Goal: Task Accomplishment & Management: Manage account settings

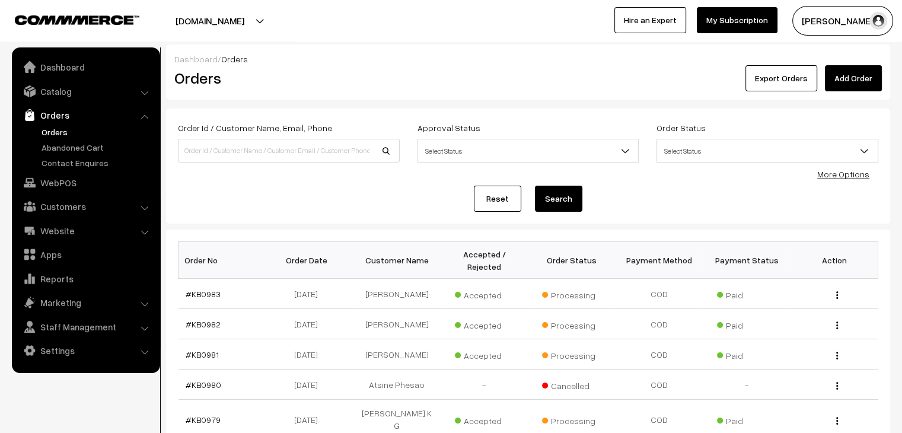
click at [52, 133] on link "Orders" at bounding box center [97, 132] width 117 height 12
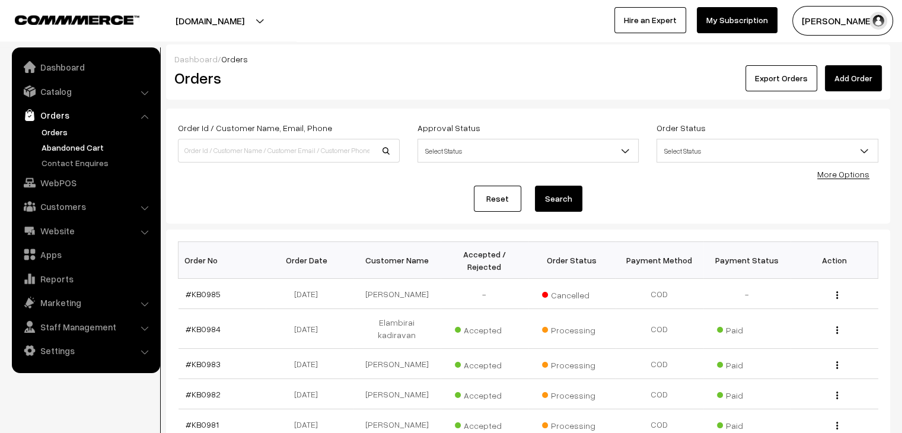
click at [78, 147] on link "Abandoned Cart" at bounding box center [97, 147] width 117 height 12
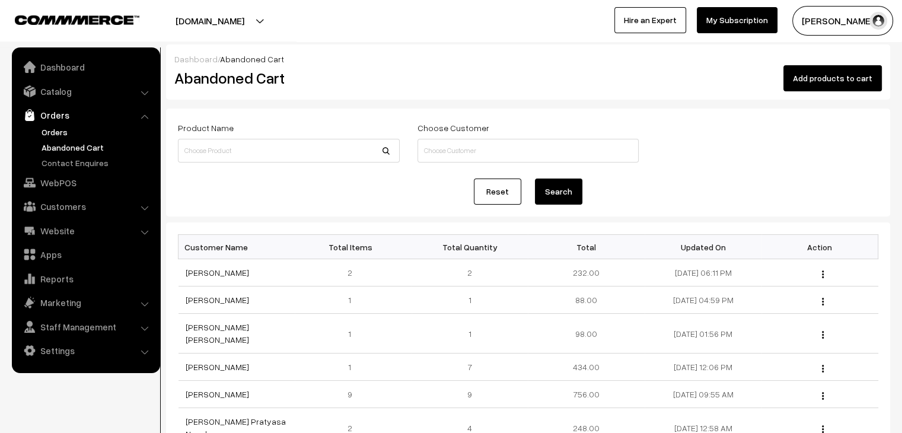
click at [55, 132] on link "Orders" at bounding box center [97, 132] width 117 height 12
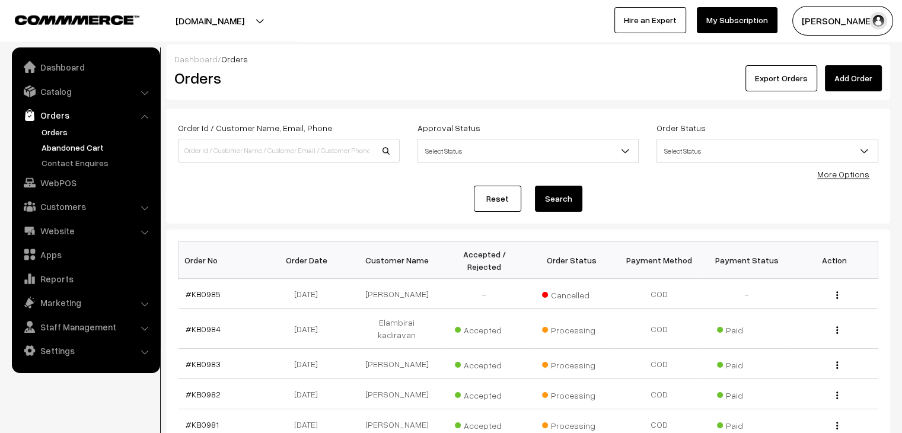
click at [93, 142] on link "Abandoned Cart" at bounding box center [97, 147] width 117 height 12
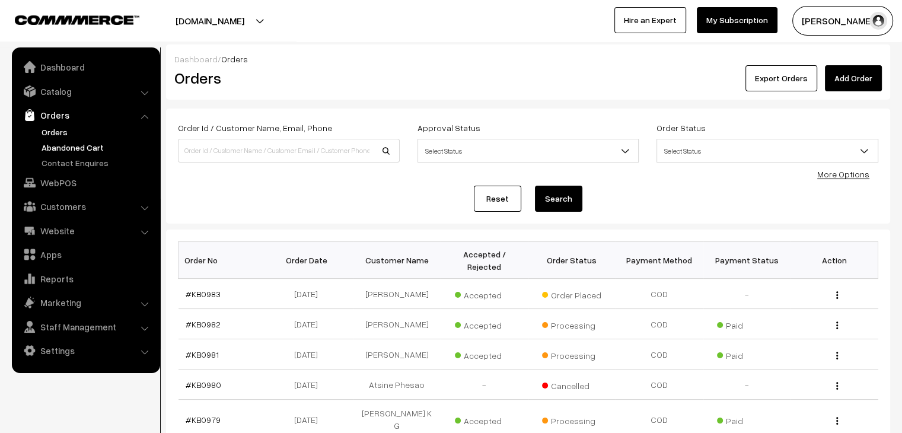
click at [81, 149] on link "Abandoned Cart" at bounding box center [97, 147] width 117 height 12
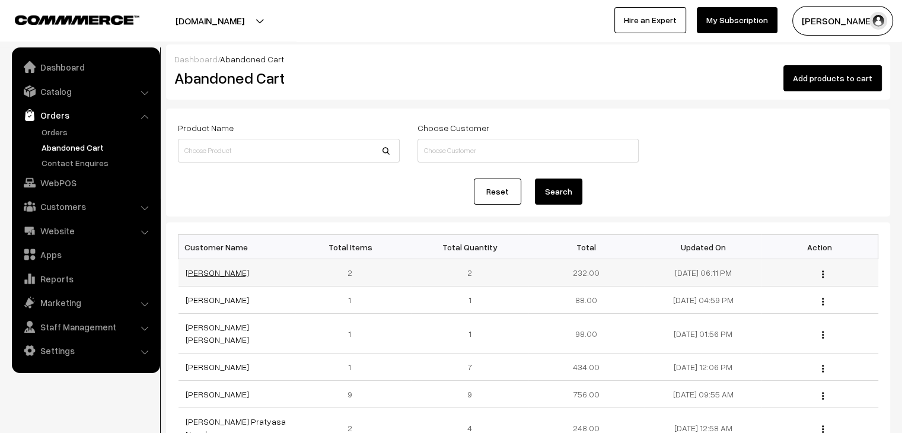
click at [229, 275] on link "Harshvardhini Chavan" at bounding box center [217, 273] width 63 height 10
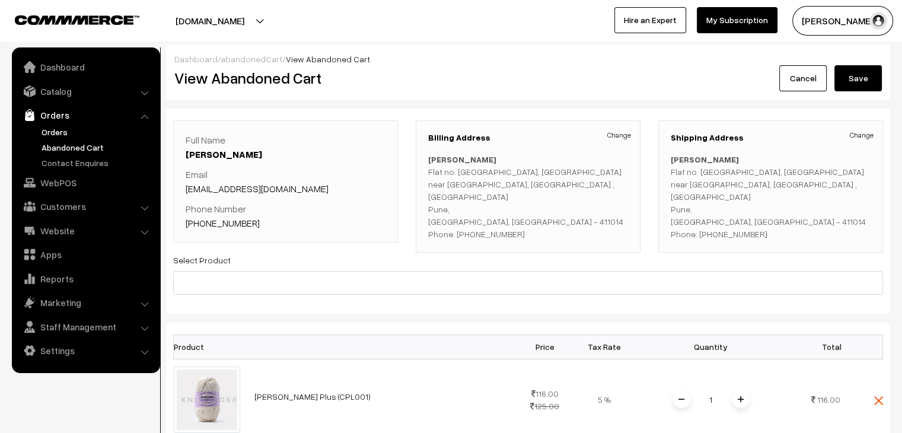
click at [62, 133] on link "Orders" at bounding box center [97, 132] width 117 height 12
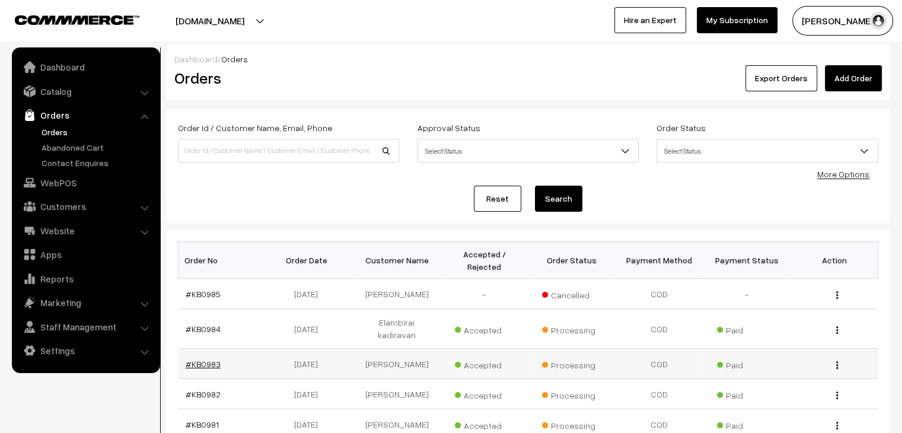
click at [210, 359] on link "#KB0983" at bounding box center [203, 364] width 35 height 10
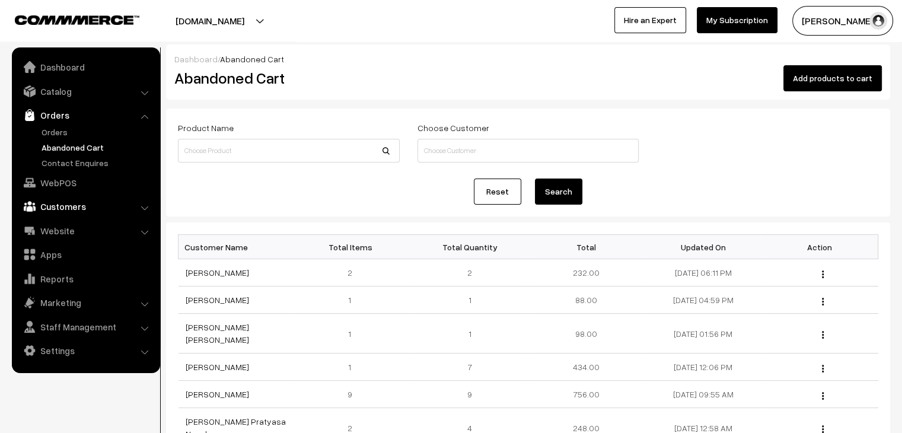
click at [121, 202] on link "Customers" at bounding box center [85, 206] width 141 height 21
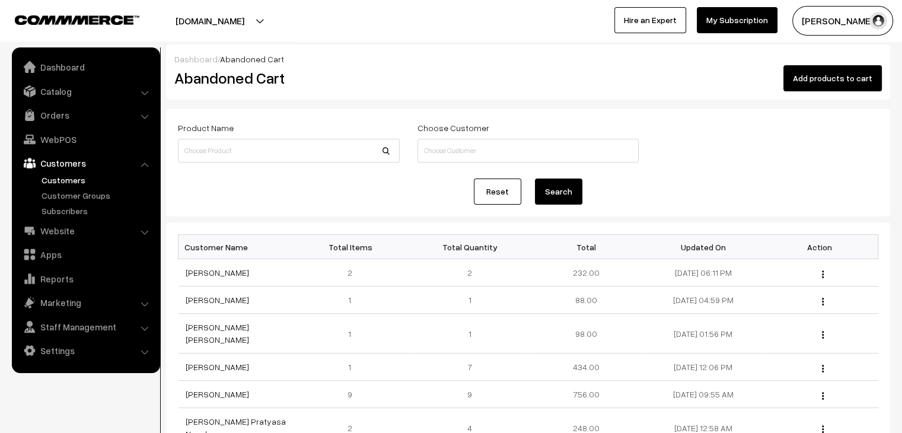
click at [71, 180] on link "Customers" at bounding box center [97, 180] width 117 height 12
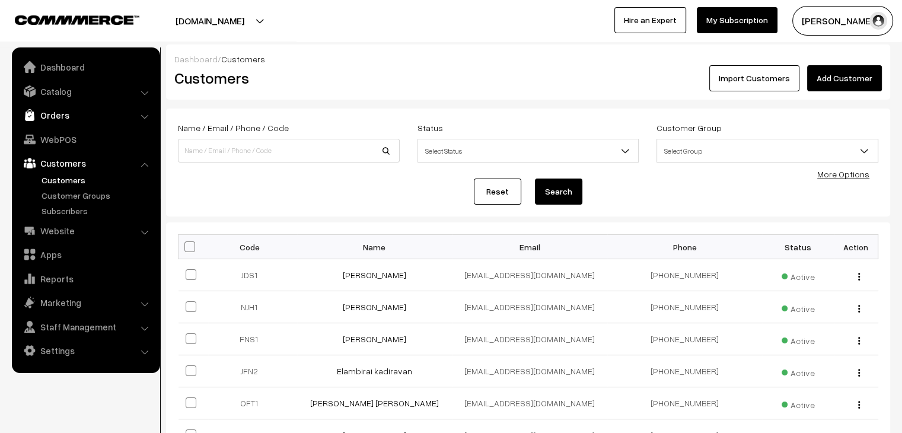
click at [90, 112] on link "Orders" at bounding box center [85, 114] width 141 height 21
click at [66, 148] on link "Abandoned Cart" at bounding box center [97, 147] width 117 height 12
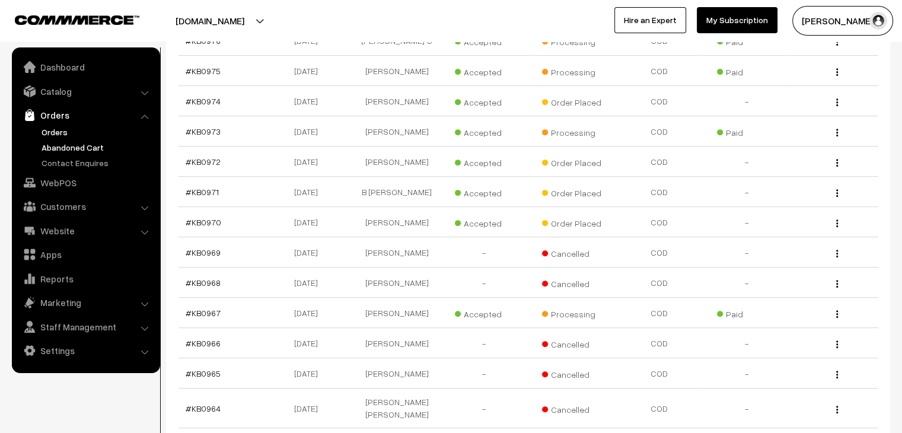
click at [64, 144] on link "Abandoned Cart" at bounding box center [97, 147] width 117 height 12
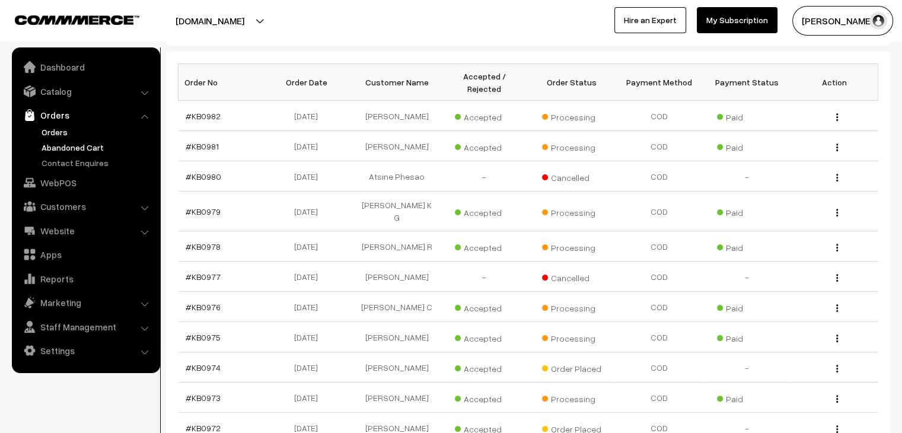
click at [93, 146] on link "Abandoned Cart" at bounding box center [97, 147] width 117 height 12
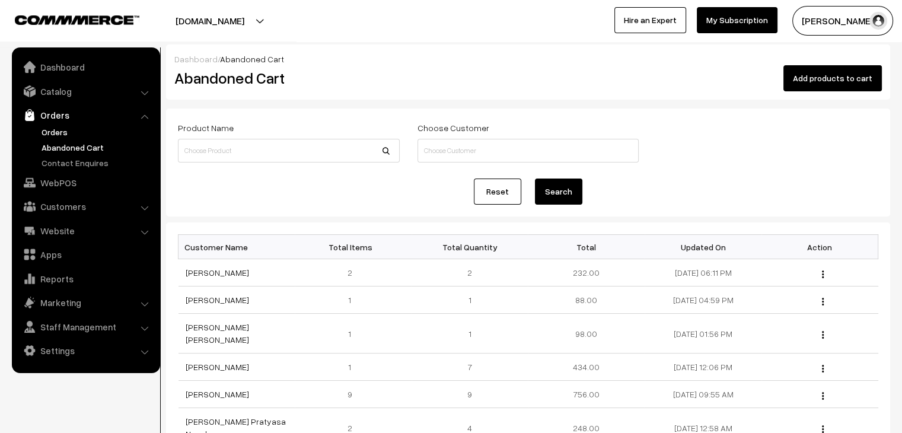
click at [56, 133] on link "Orders" at bounding box center [97, 132] width 117 height 12
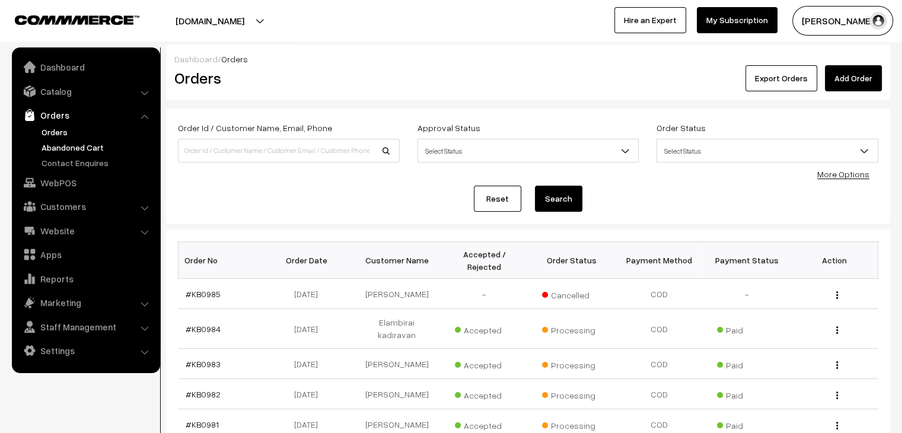
click at [87, 145] on link "Abandoned Cart" at bounding box center [97, 147] width 117 height 12
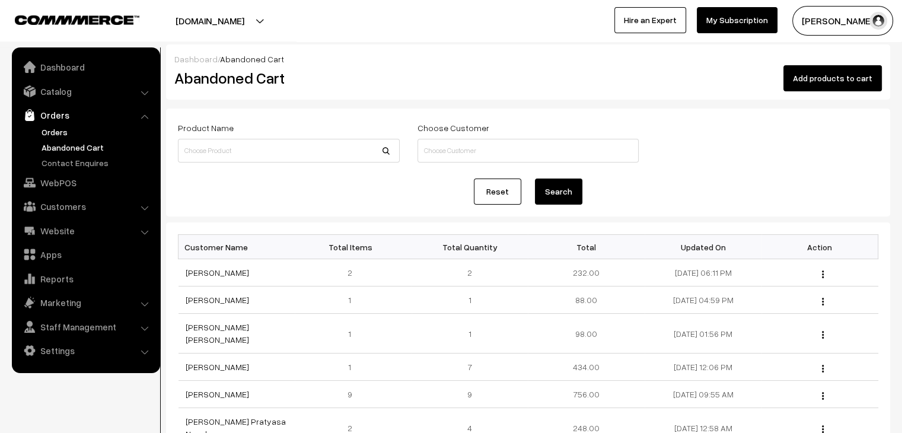
click at [52, 132] on link "Orders" at bounding box center [97, 132] width 117 height 12
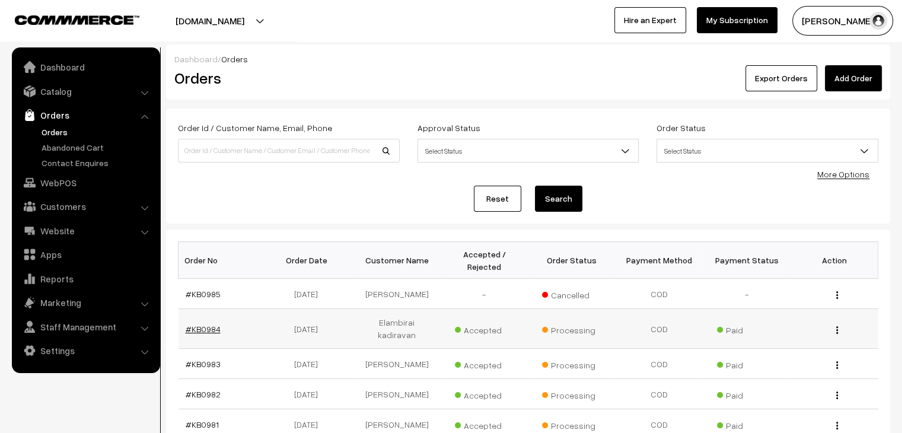
click at [205, 324] on link "#KB0984" at bounding box center [203, 329] width 35 height 10
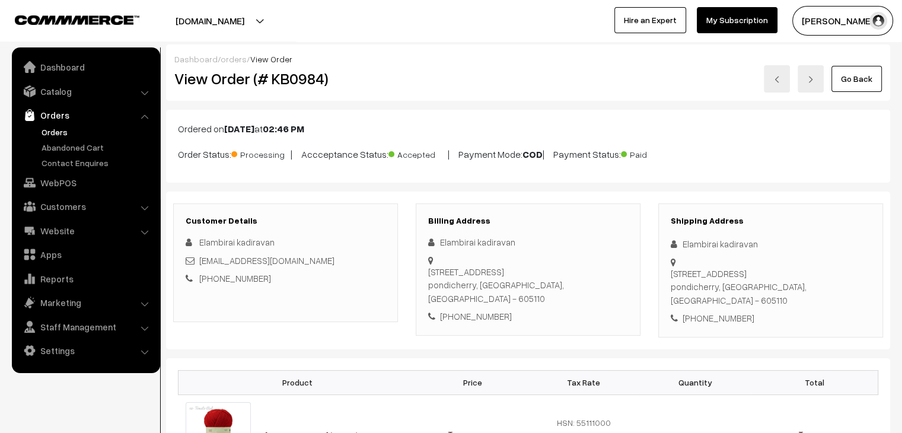
click at [49, 130] on link "Orders" at bounding box center [97, 132] width 117 height 12
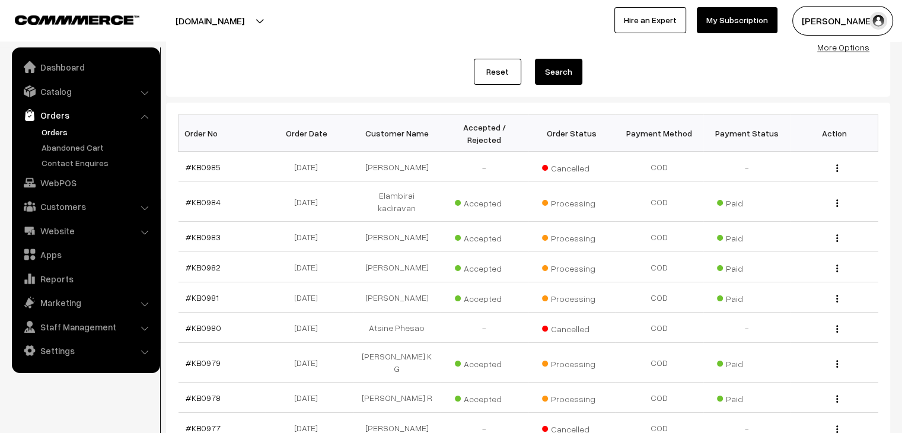
scroll to position [128, 0]
click at [198, 231] on link "#KB0983" at bounding box center [203, 236] width 35 height 10
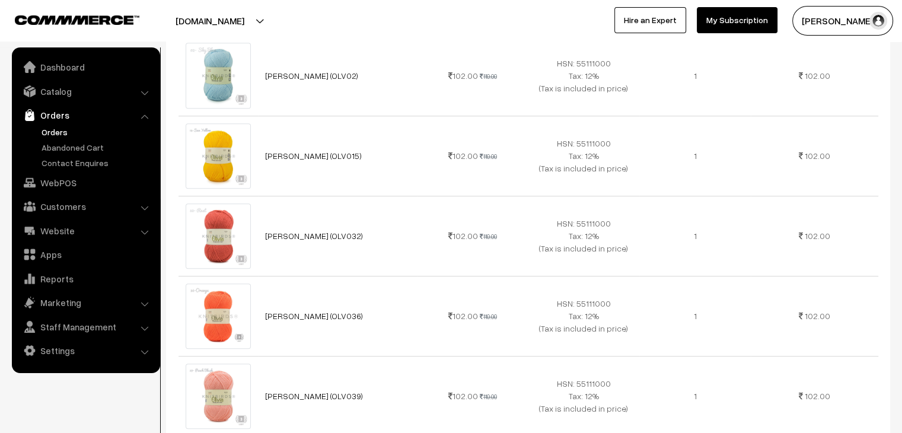
scroll to position [839, 0]
click at [53, 130] on link "Orders" at bounding box center [97, 132] width 117 height 12
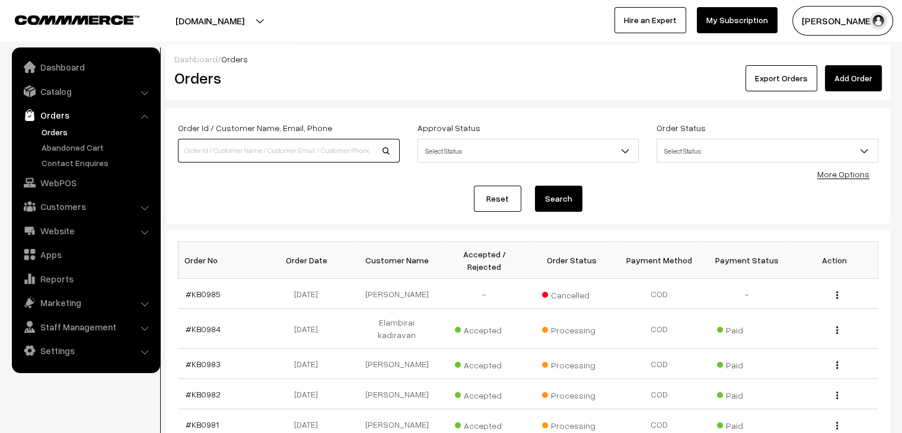
click at [216, 154] on input at bounding box center [289, 151] width 222 height 24
click at [69, 88] on link "Catalog" at bounding box center [85, 91] width 141 height 21
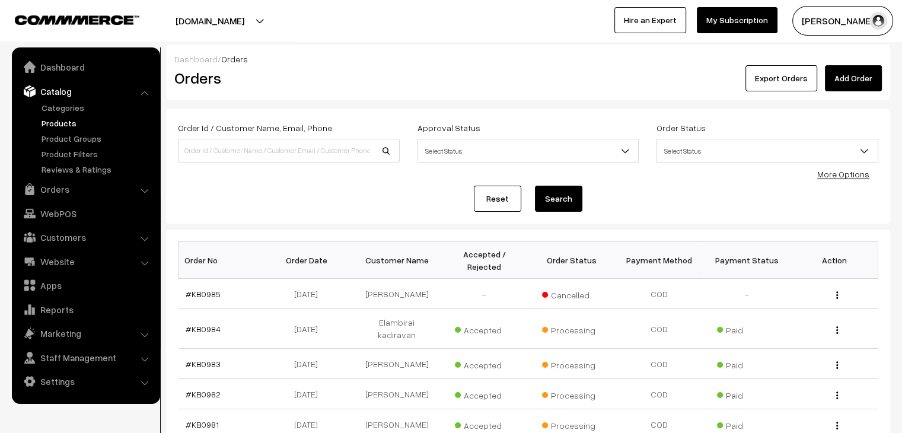
click at [69, 126] on link "Products" at bounding box center [97, 123] width 117 height 12
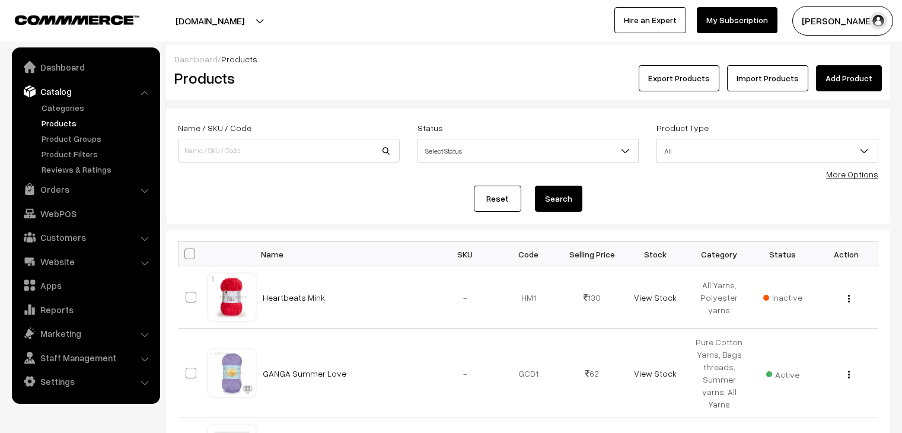
click at [237, 156] on input at bounding box center [289, 151] width 222 height 24
type input "[PERSON_NAME]"
click at [535, 186] on button "Search" at bounding box center [558, 199] width 47 height 26
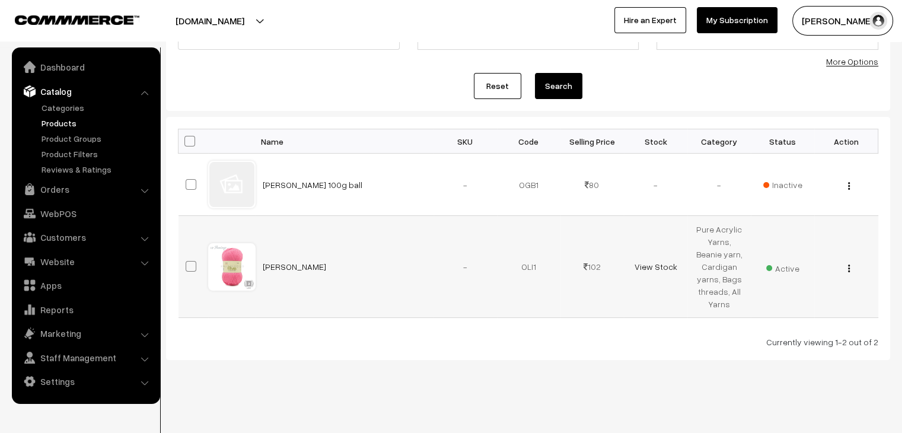
click at [849, 268] on img "button" at bounding box center [849, 269] width 2 height 8
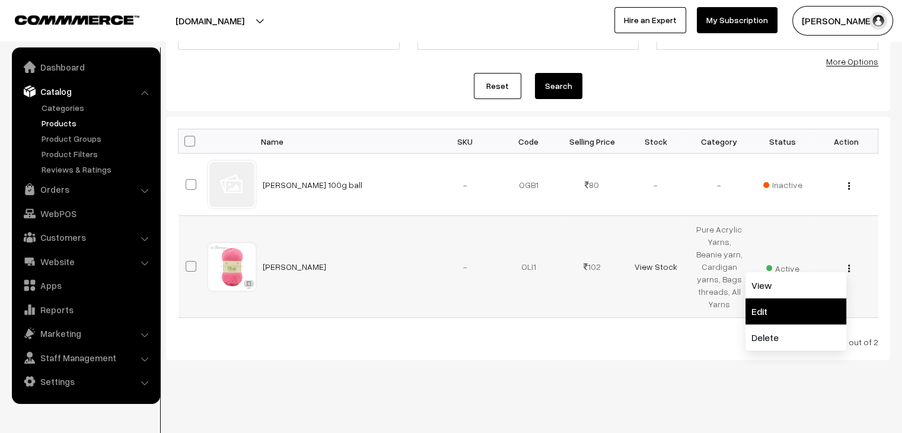
click at [797, 302] on link "Edit" at bounding box center [796, 311] width 101 height 26
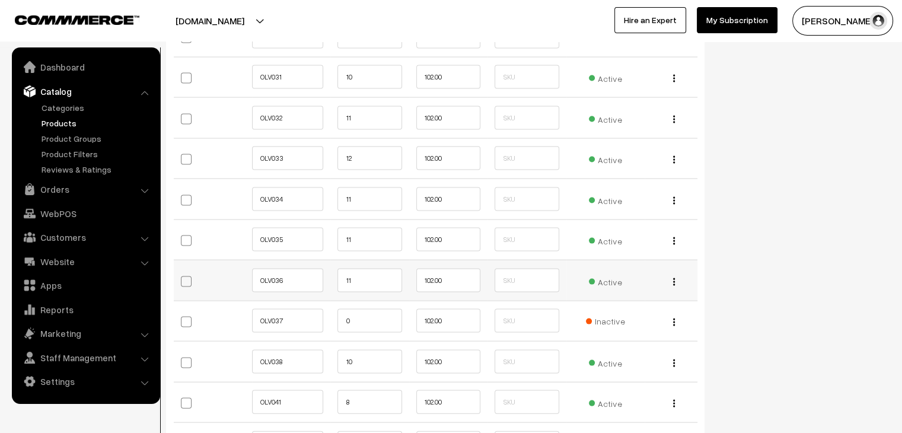
scroll to position [2418, 0]
click at [368, 278] on input "11" at bounding box center [369, 281] width 64 height 24
type input "1"
type input "9"
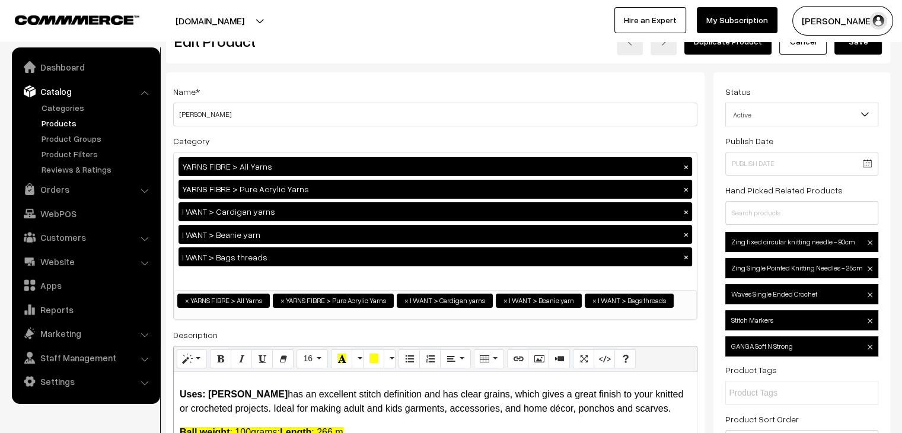
scroll to position [0, 0]
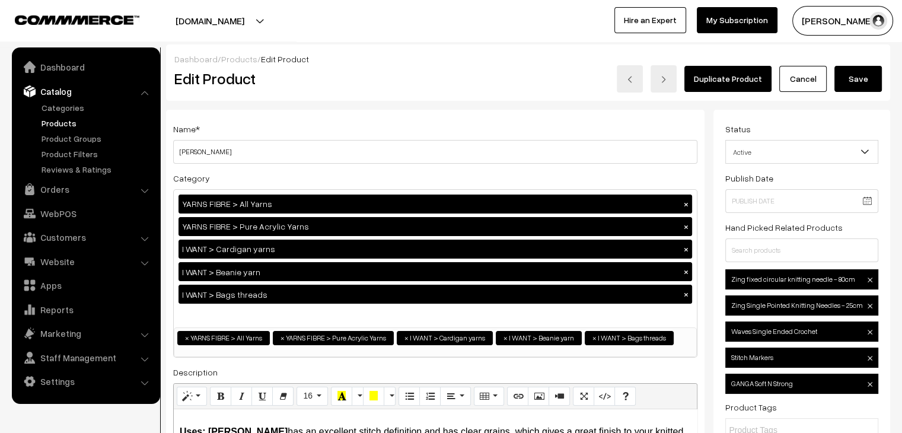
type input "0"
click at [860, 84] on button "Save" at bounding box center [858, 79] width 47 height 26
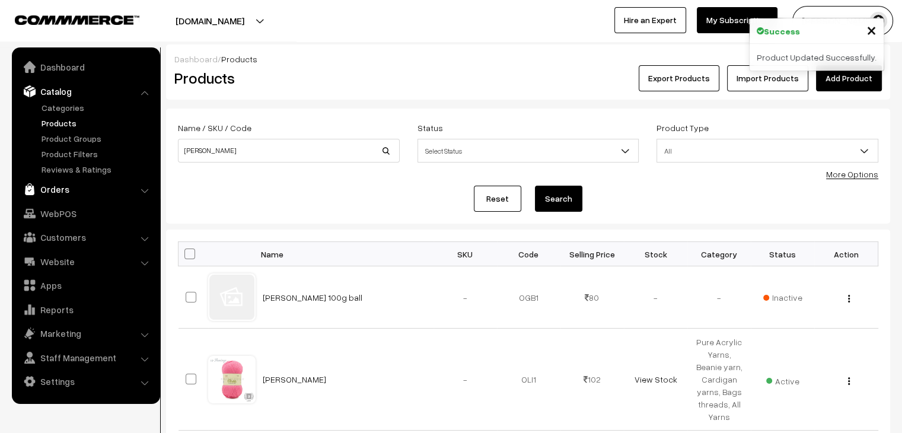
click at [87, 189] on link "Orders" at bounding box center [85, 189] width 141 height 21
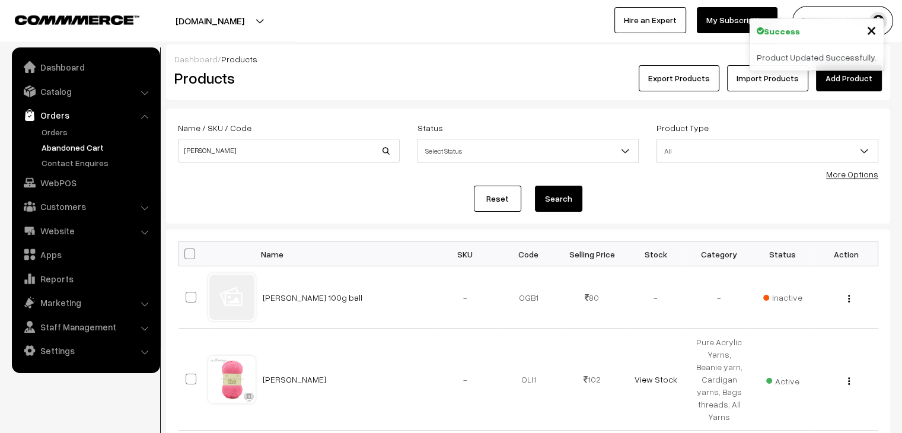
click at [68, 144] on link "Abandoned Cart" at bounding box center [97, 147] width 117 height 12
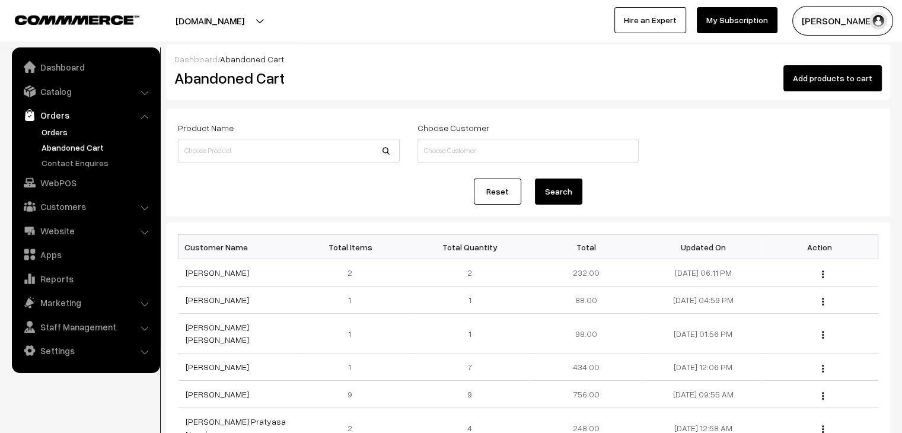
click at [66, 130] on link "Orders" at bounding box center [97, 132] width 117 height 12
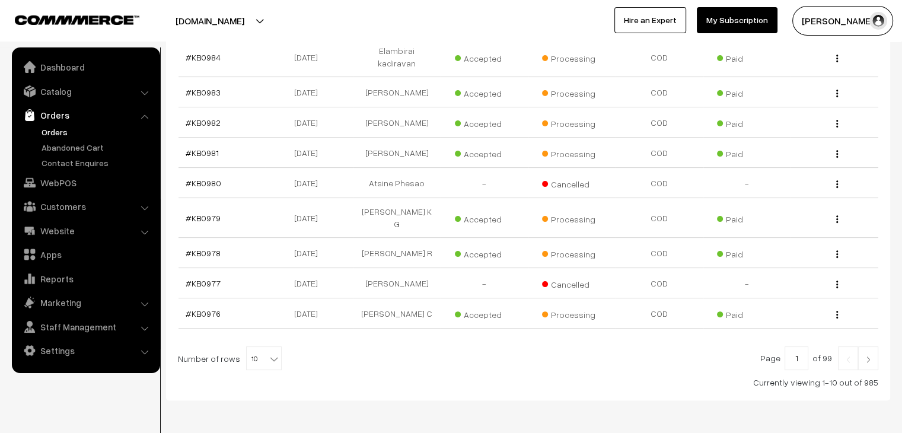
scroll to position [283, 0]
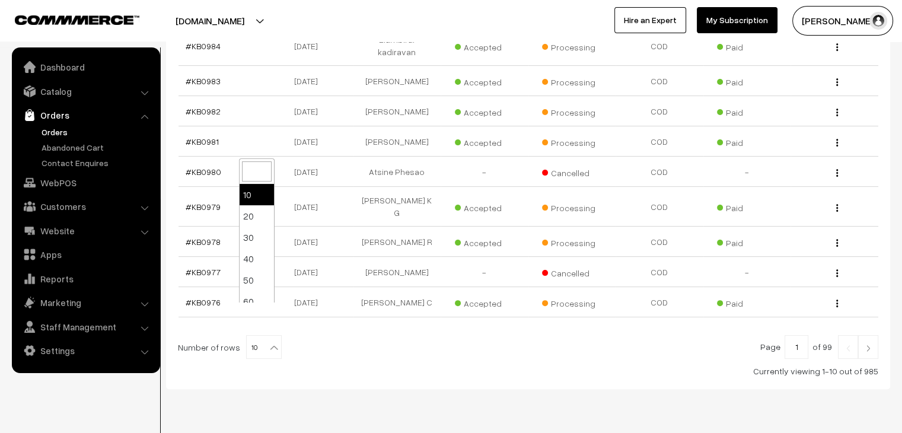
click at [268, 342] on b at bounding box center [274, 348] width 12 height 12
select select "60"
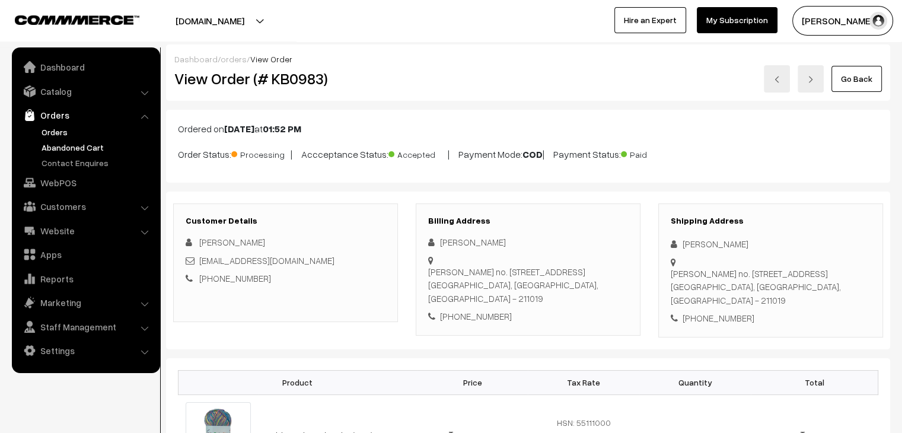
click at [91, 149] on link "Abandoned Cart" at bounding box center [97, 147] width 117 height 12
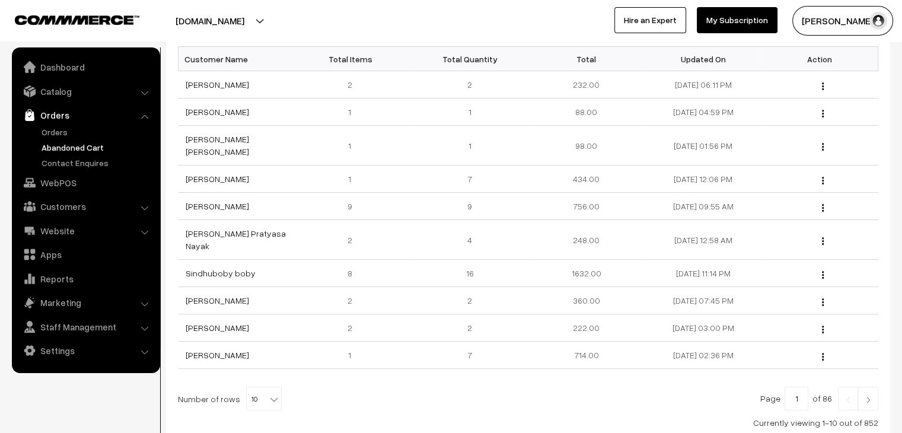
scroll to position [187, 0]
click at [49, 136] on link "Orders" at bounding box center [97, 132] width 117 height 12
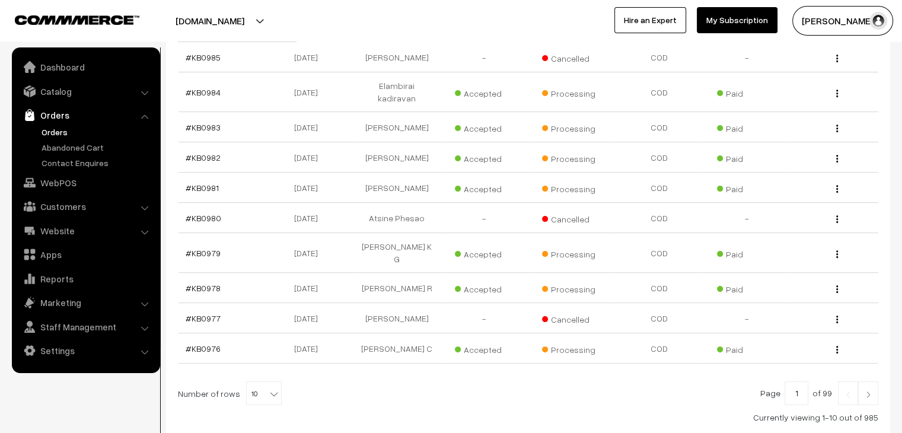
scroll to position [237, 0]
click at [260, 381] on span "10" at bounding box center [264, 393] width 34 height 24
select select "40"
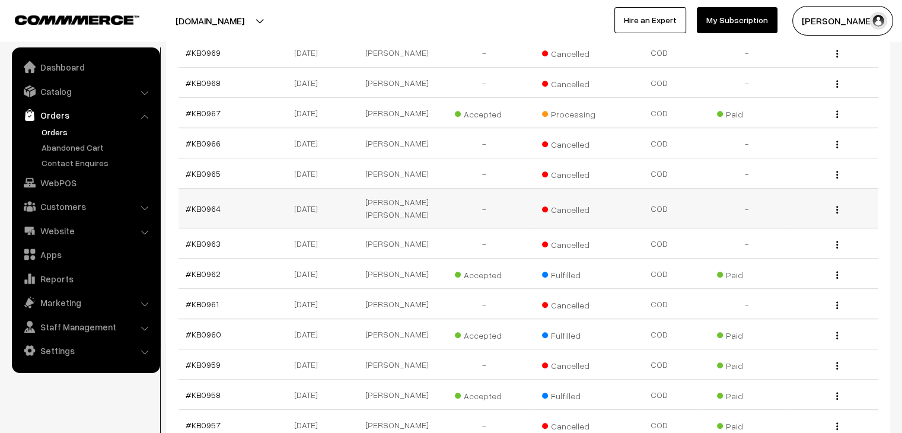
scroll to position [652, 0]
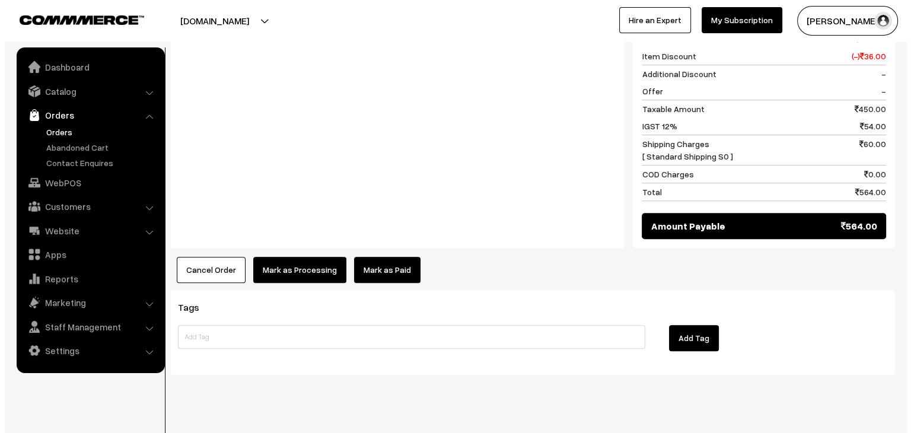
scroll to position [514, 0]
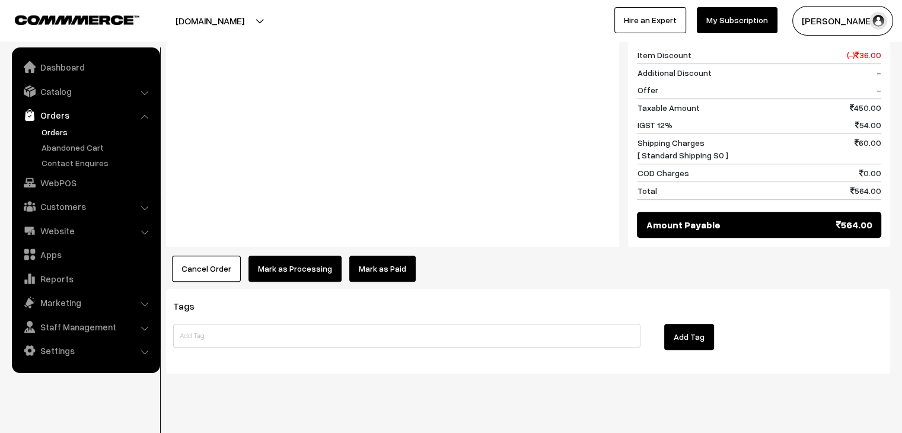
click at [215, 262] on button "Cancel Order" at bounding box center [206, 269] width 69 height 26
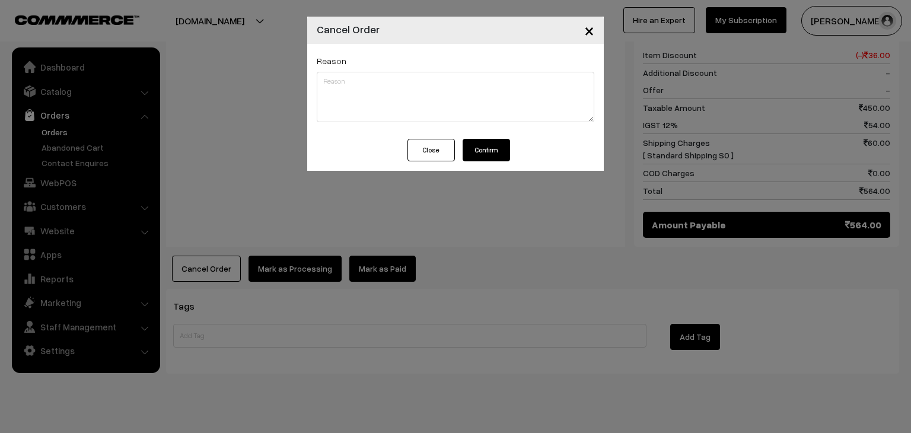
click at [471, 141] on button "Confirm" at bounding box center [486, 150] width 47 height 23
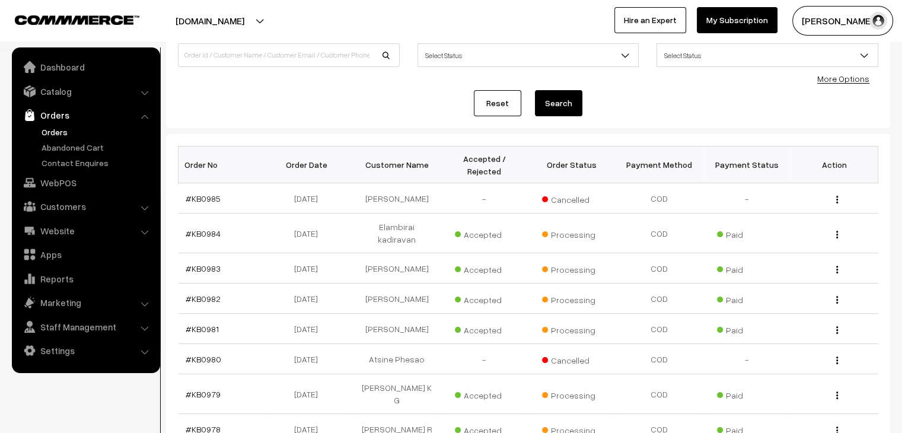
scroll to position [46, 0]
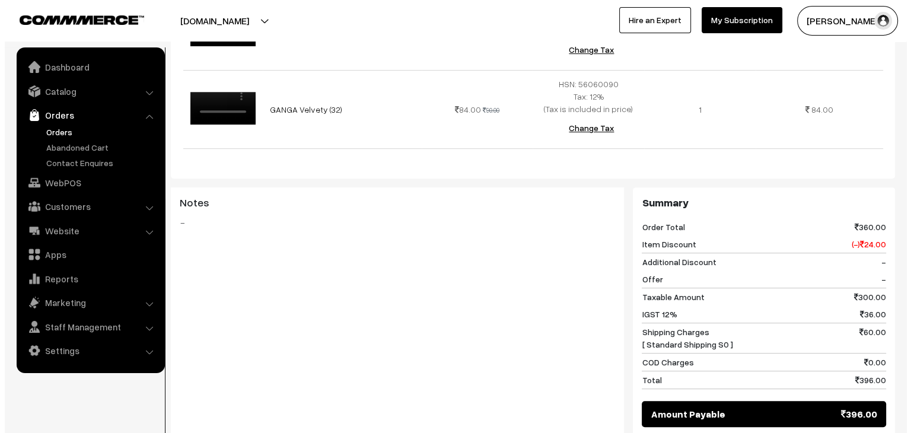
scroll to position [652, 0]
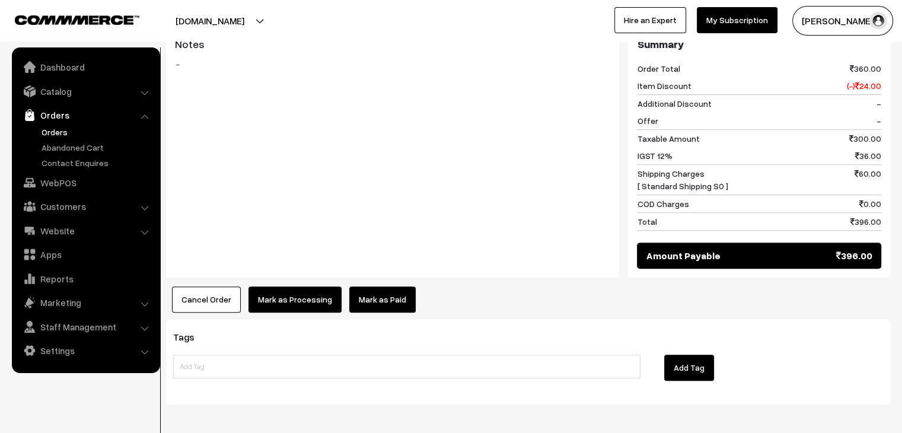
click at [221, 292] on button "Cancel Order" at bounding box center [206, 299] width 69 height 26
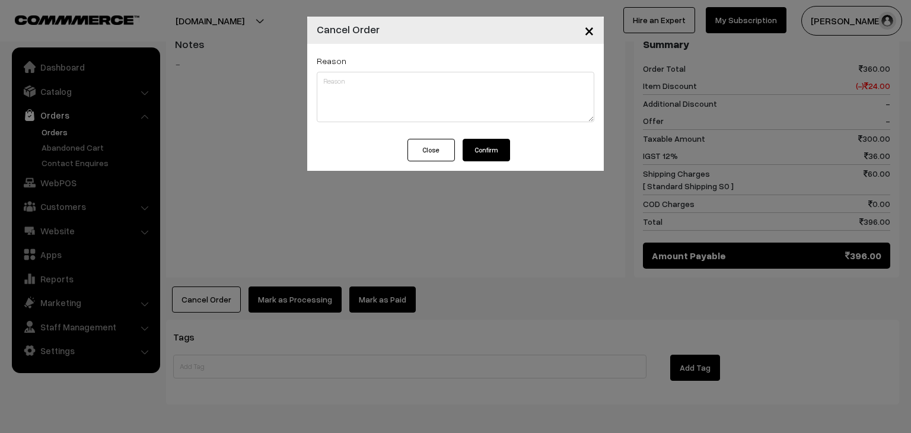
click at [482, 155] on button "Confirm" at bounding box center [486, 150] width 47 height 23
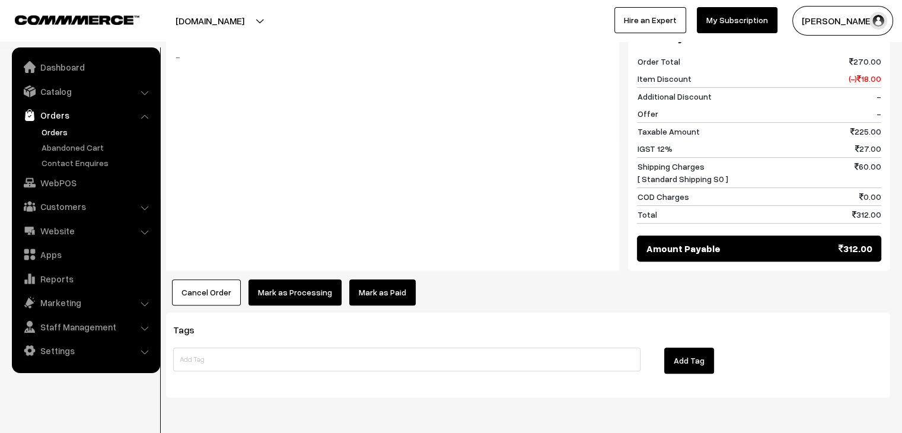
scroll to position [652, 0]
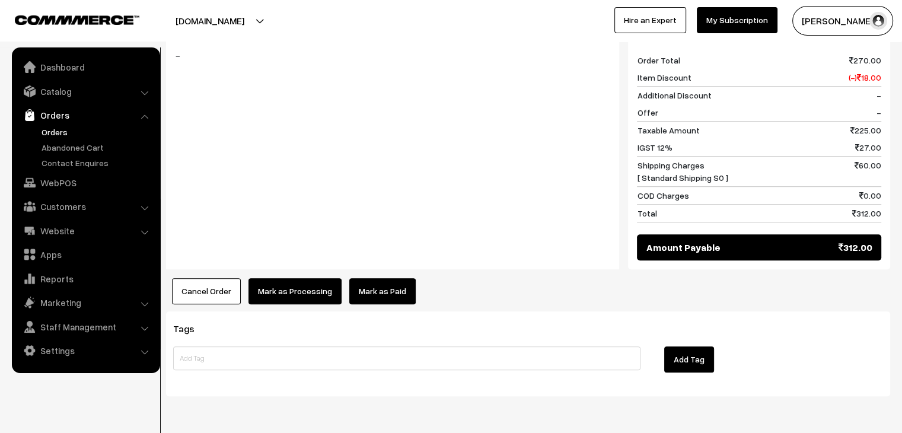
click at [227, 278] on button "Cancel Order" at bounding box center [206, 291] width 69 height 26
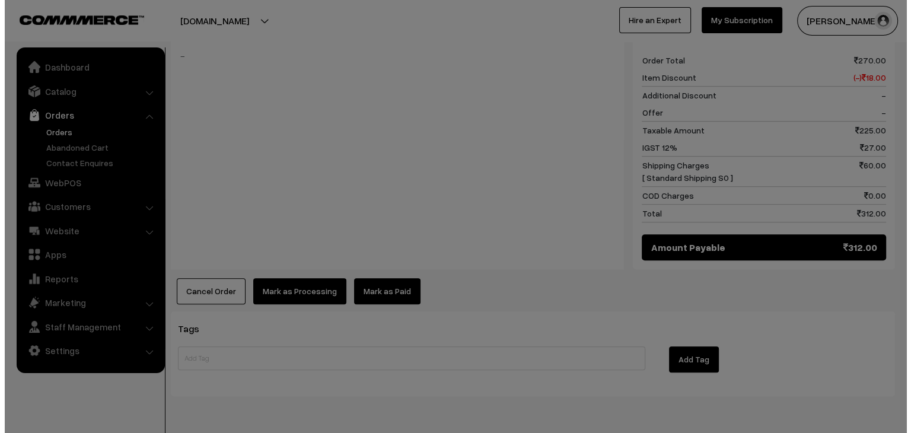
scroll to position [653, 0]
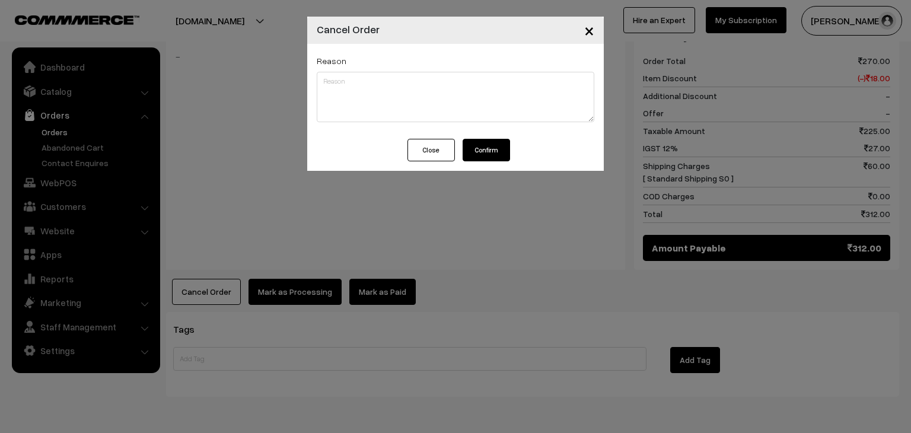
click at [477, 147] on button "Confirm" at bounding box center [486, 150] width 47 height 23
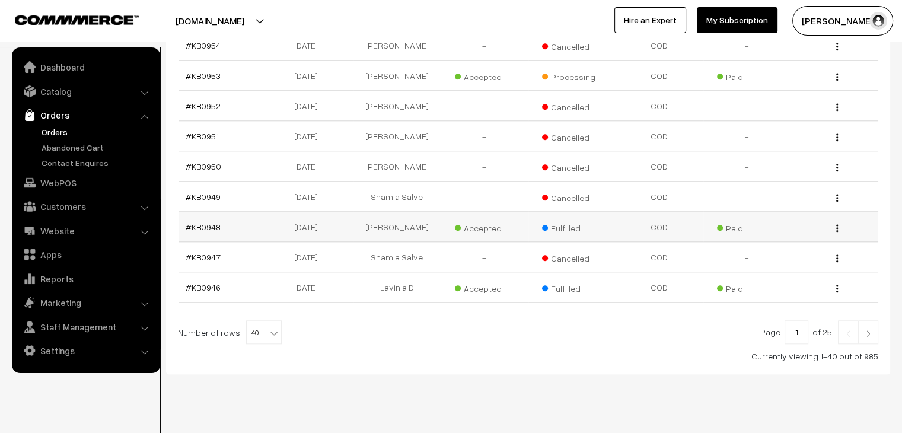
scroll to position [1215, 0]
drag, startPoint x: 259, startPoint y: 310, endPoint x: 259, endPoint y: 303, distance: 6.5
click at [259, 320] on span "40" at bounding box center [264, 332] width 34 height 24
select select "60"
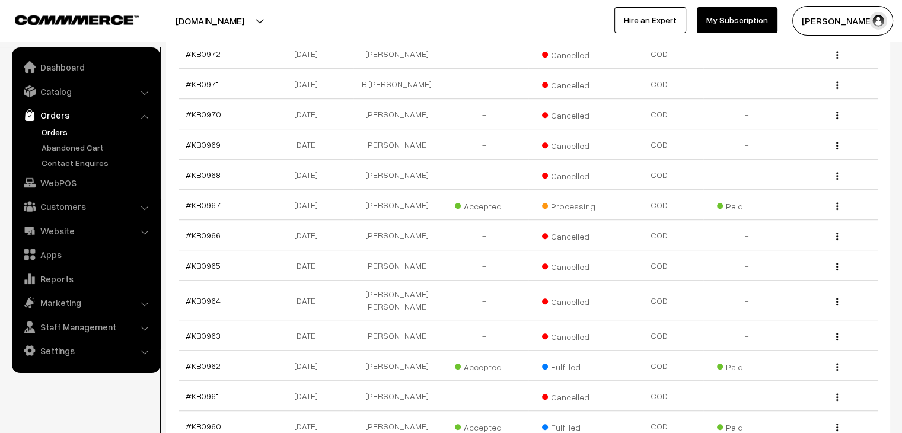
scroll to position [652, 0]
click at [90, 152] on link "Abandoned Cart" at bounding box center [97, 147] width 117 height 12
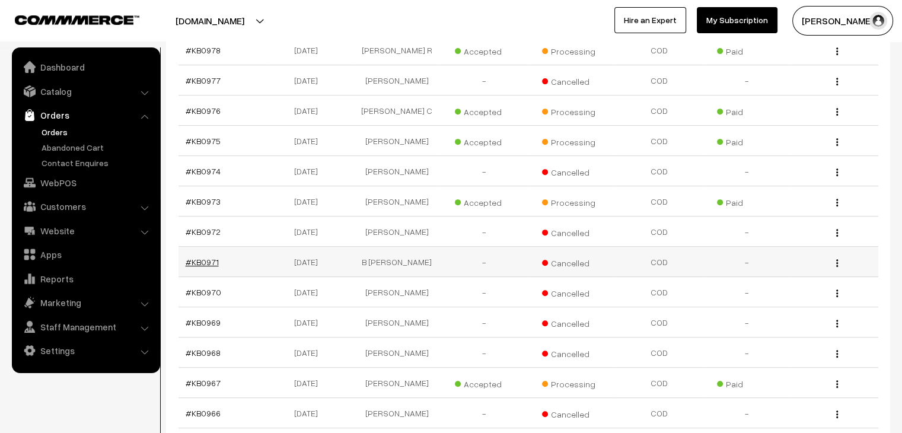
click at [202, 257] on link "#KB0971" at bounding box center [202, 262] width 33 height 10
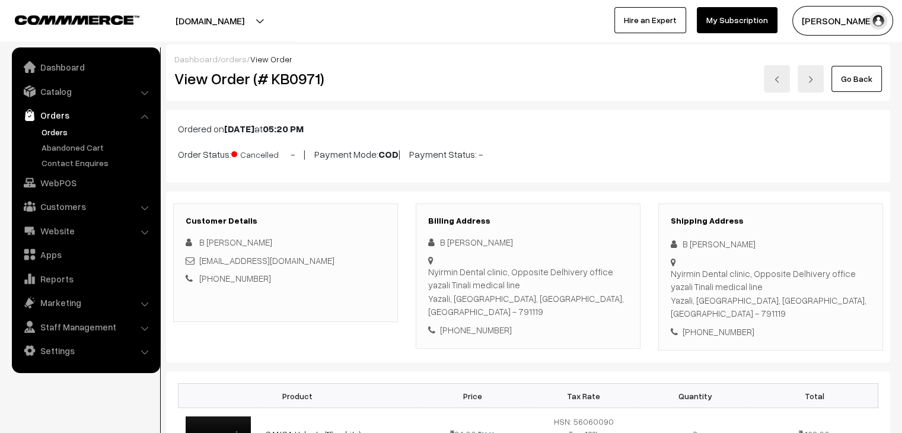
click at [58, 133] on link "Orders" at bounding box center [97, 132] width 117 height 12
